Goal: Use online tool/utility: Utilize a website feature to perform a specific function

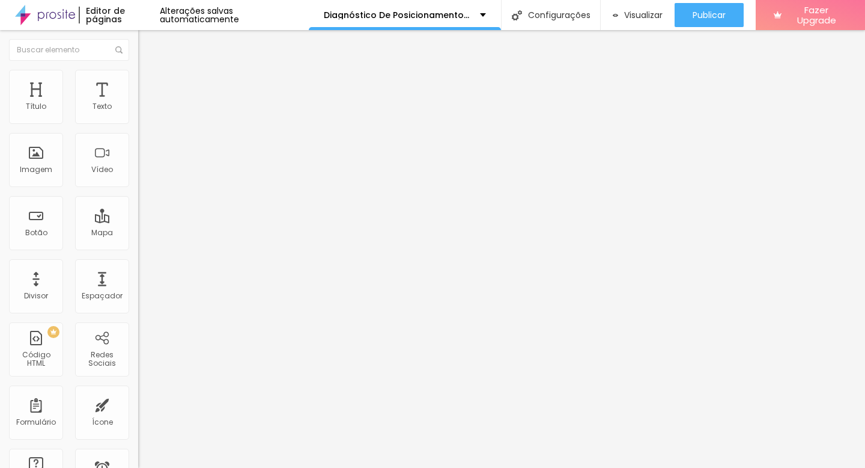
click at [149, 85] on span "Avançado" at bounding box center [169, 90] width 40 height 10
click at [138, 271] on input "text" at bounding box center [210, 277] width 144 height 12
paste input "npm install recharts"
type input "npm install recharts"
click at [147, 44] on img "button" at bounding box center [152, 44] width 10 height 10
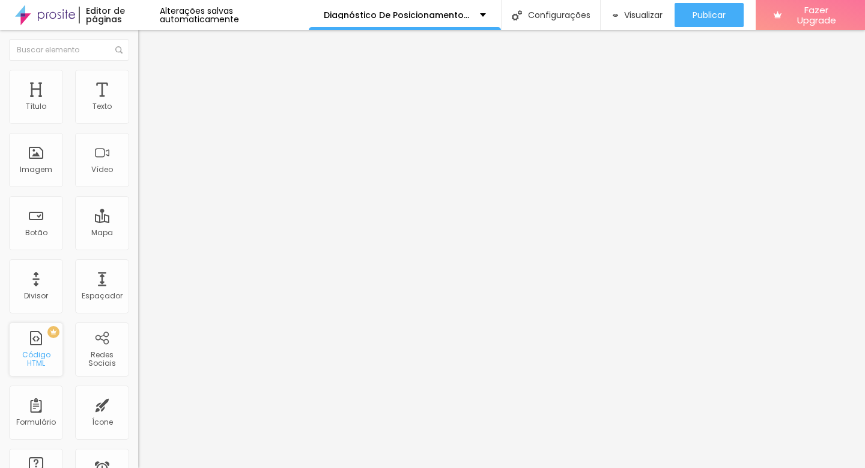
click at [38, 355] on div "Código HTML" at bounding box center [35, 358] width 47 height 17
click at [138, 162] on div at bounding box center [207, 151] width 138 height 93
click at [138, 160] on div at bounding box center [207, 151] width 138 height 93
click at [138, 161] on div at bounding box center [207, 151] width 138 height 93
click at [138, 115] on div "Insira seu código aqui" at bounding box center [185, 110] width 94 height 11
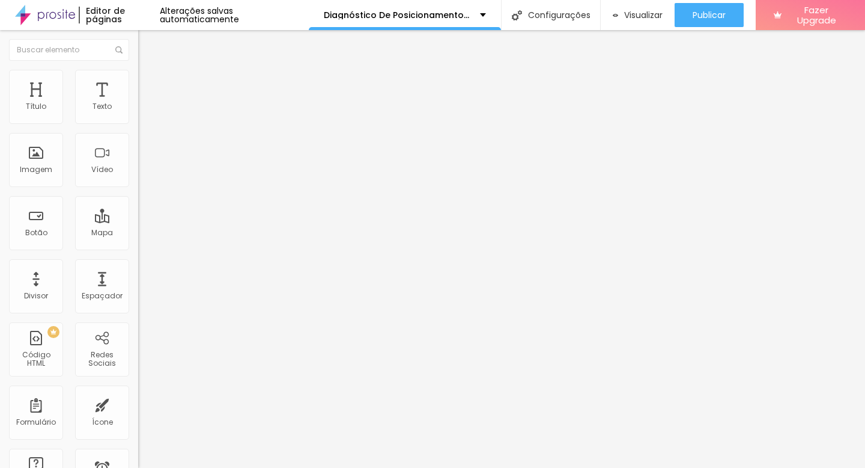
click at [138, 162] on div "< iframe src = "[URL][DOMAIN_NAME]" width = "100%" height = "900" style = "bord…" at bounding box center [353, 151] width 430 height 93
paste textarea
click at [138, 153] on div at bounding box center [207, 151] width 138 height 93
paste textarea
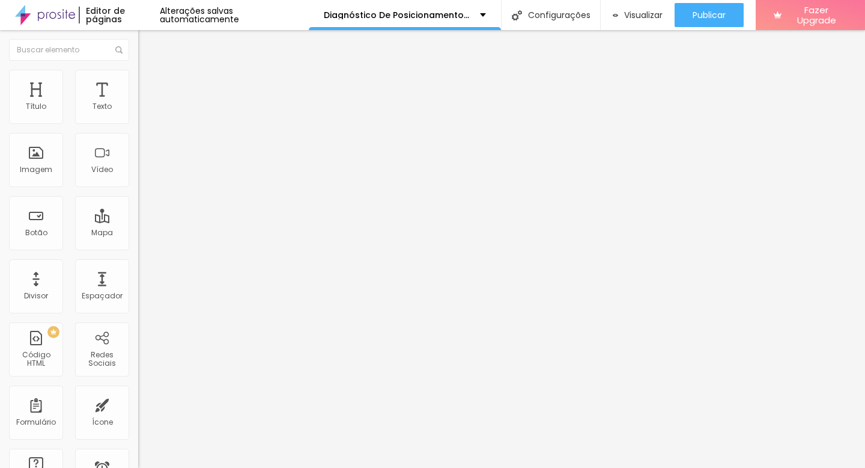
scroll to position [2936, 0]
click at [138, 105] on div at bounding box center [197, 99] width 118 height 12
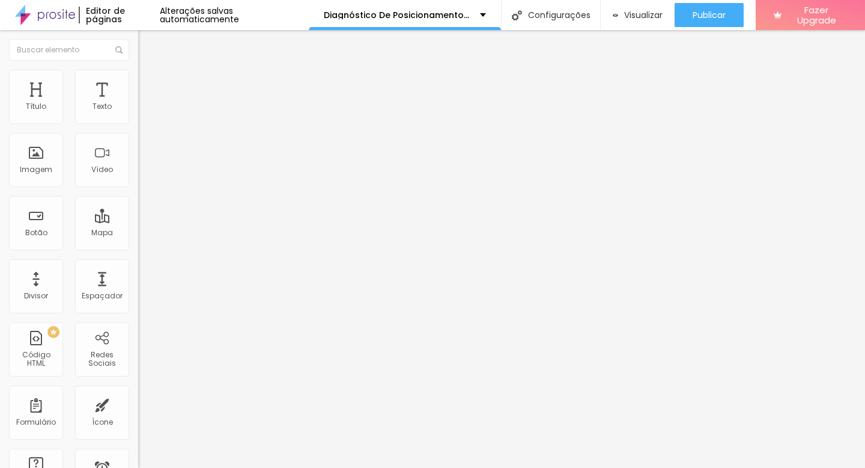
paste textarea
click at [138, 190] on div "const csvSample = toCSV({ A: 'x', B: 'y"y' }); console.assert(csvSample === 'A,…" at bounding box center [807, 143] width 1338 height 93
